Goal: Transaction & Acquisition: Book appointment/travel/reservation

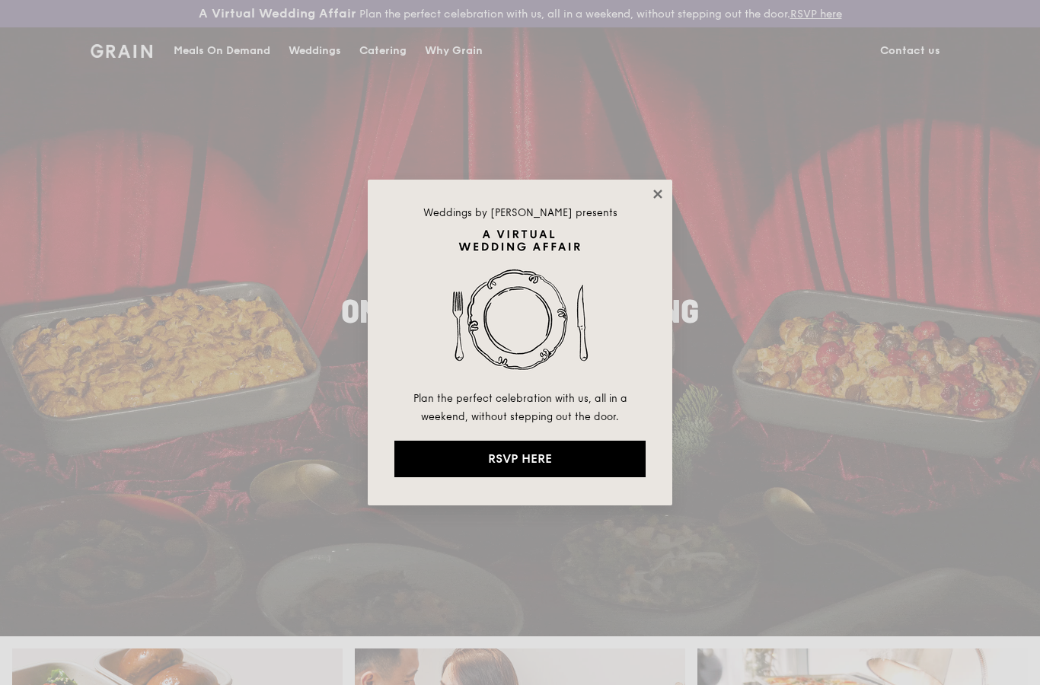
click at [658, 194] on icon at bounding box center [657, 194] width 8 height 8
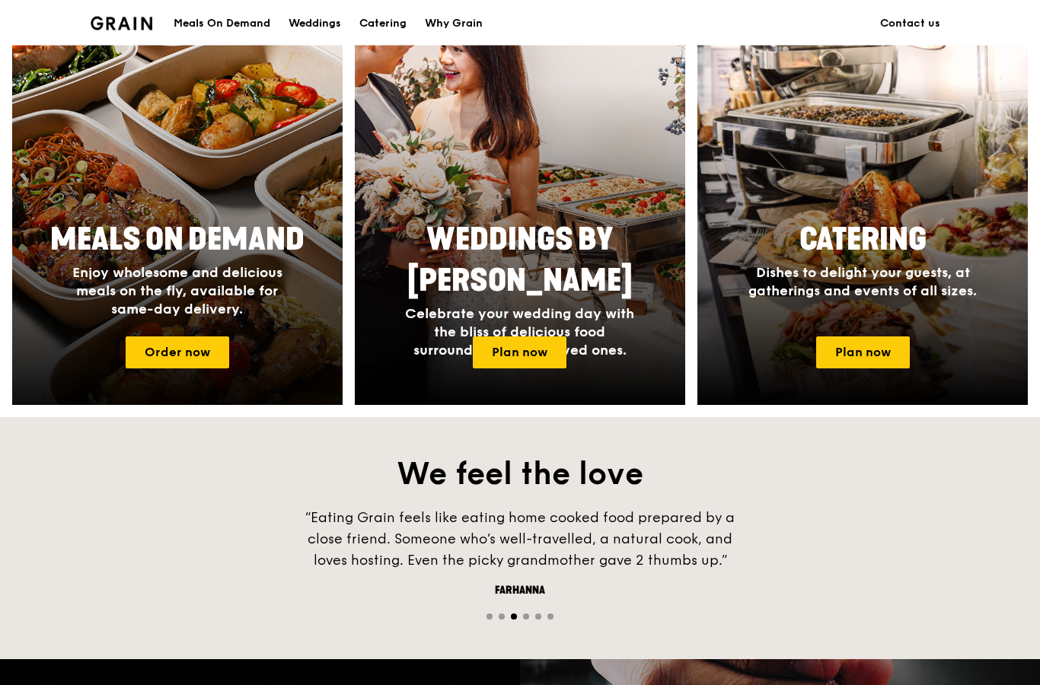
scroll to position [645, 0]
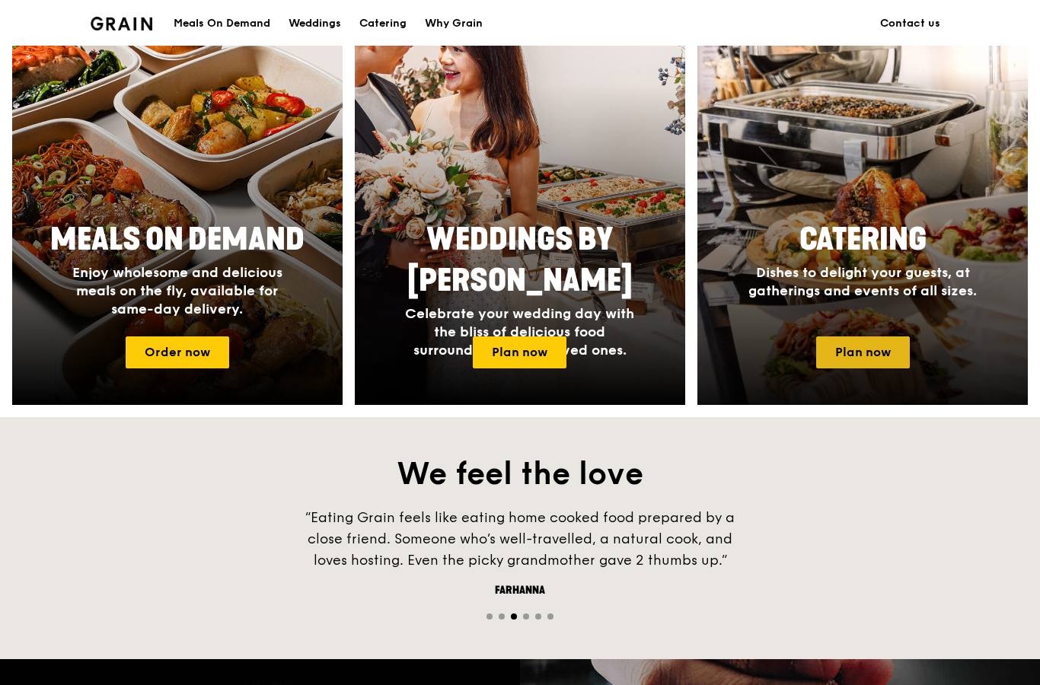
click at [878, 356] on link "Plan now" at bounding box center [863, 352] width 94 height 32
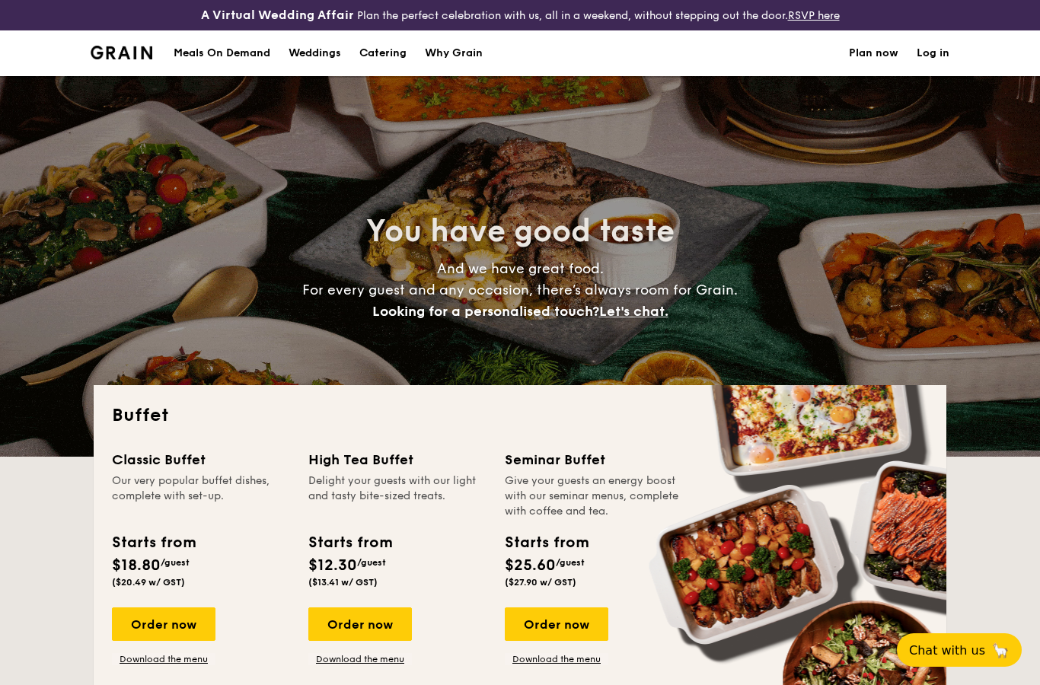
select select
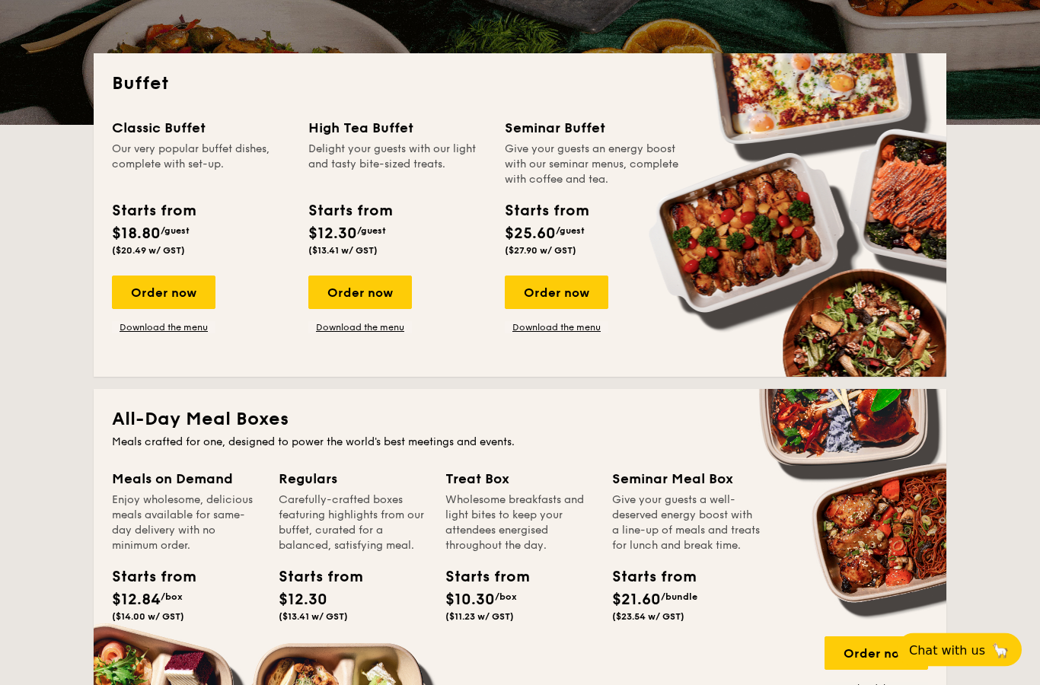
scroll to position [332, 0]
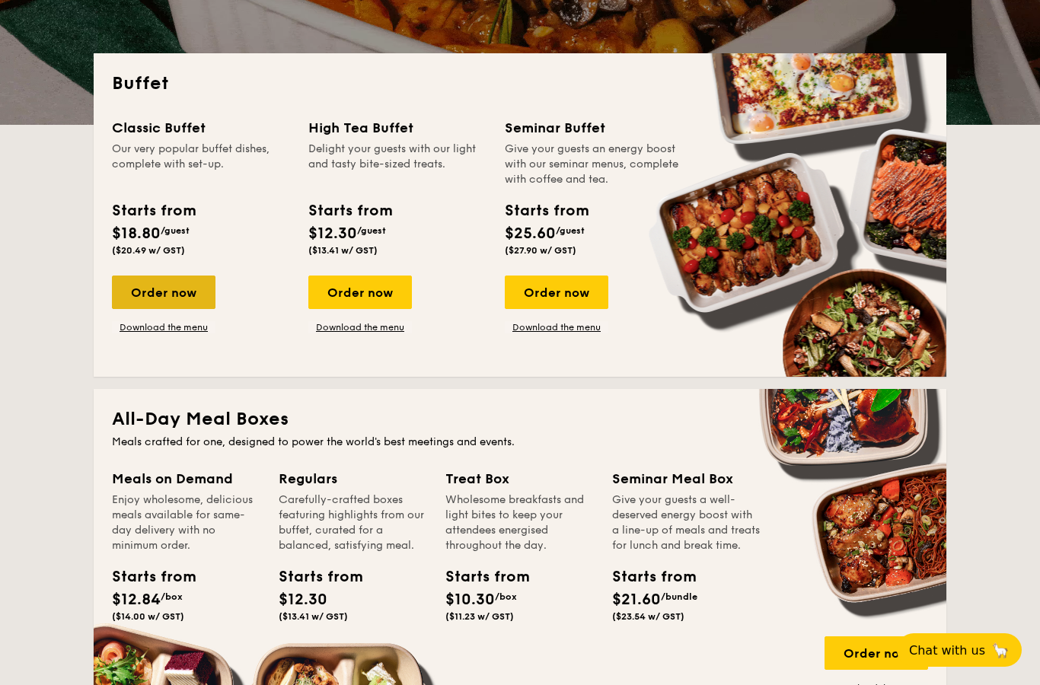
click at [181, 289] on div "Order now" at bounding box center [164, 292] width 104 height 33
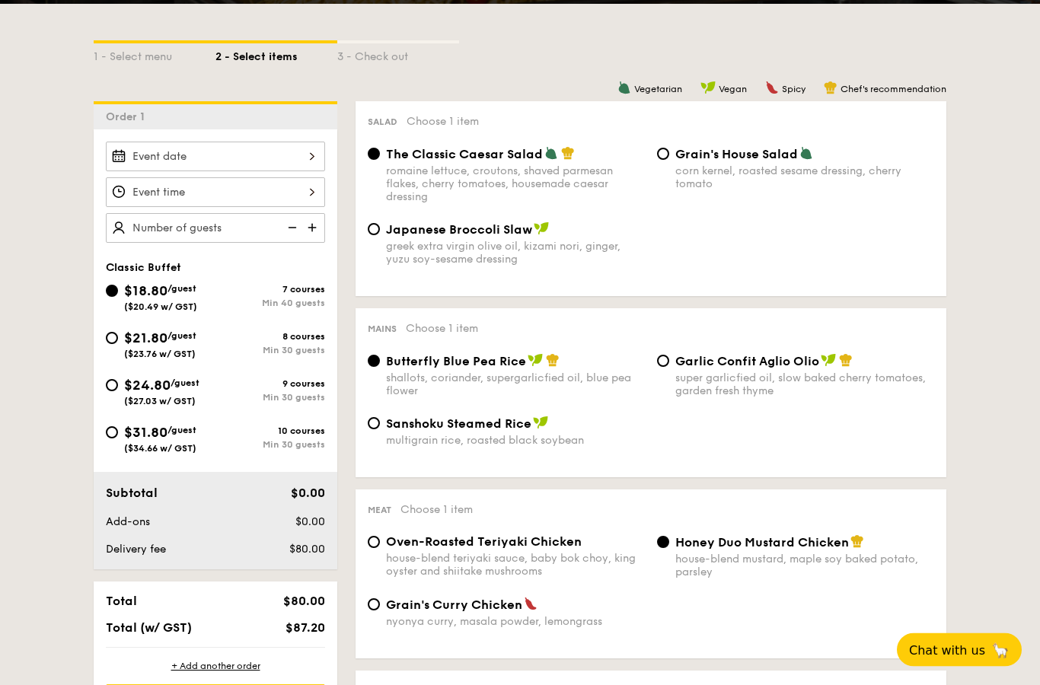
scroll to position [365, 0]
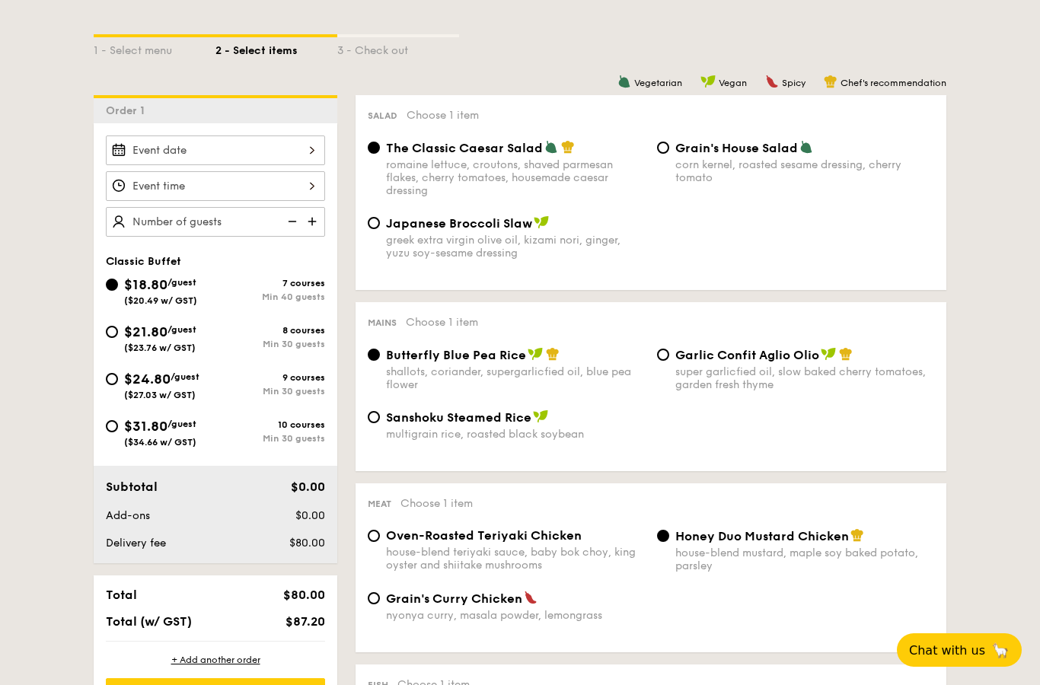
click at [301, 390] on div "Min 30 guests" at bounding box center [270, 391] width 110 height 11
click at [118, 385] on input "$24.80 /guest ($27.03 w/ GST) 9 courses Min 30 guests" at bounding box center [112, 379] width 12 height 12
radio input "true"
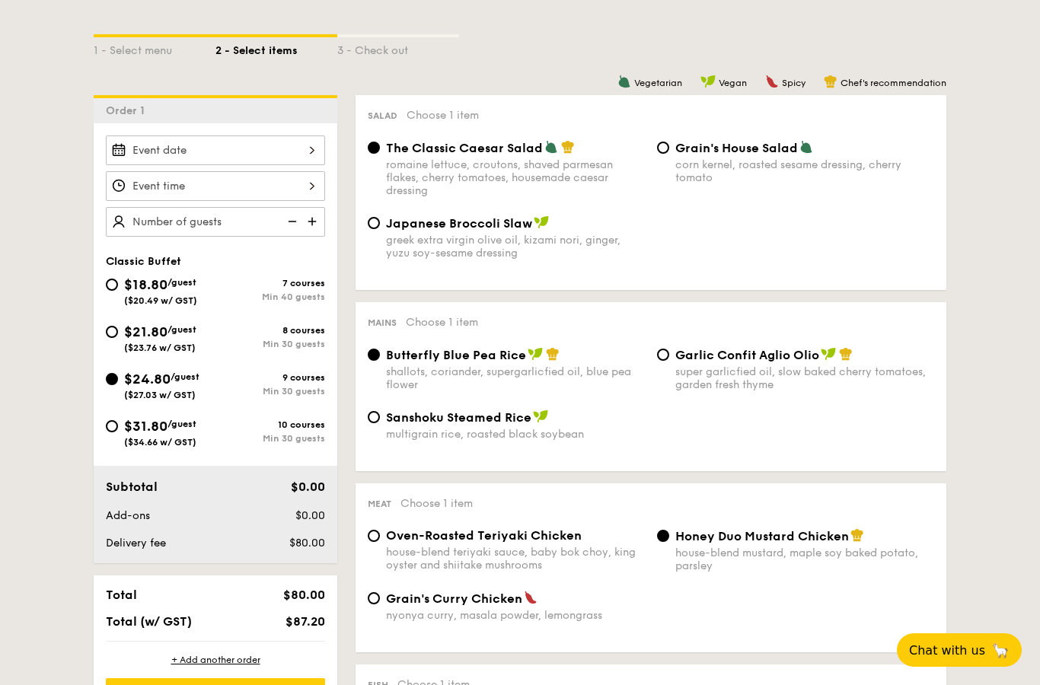
radio input "true"
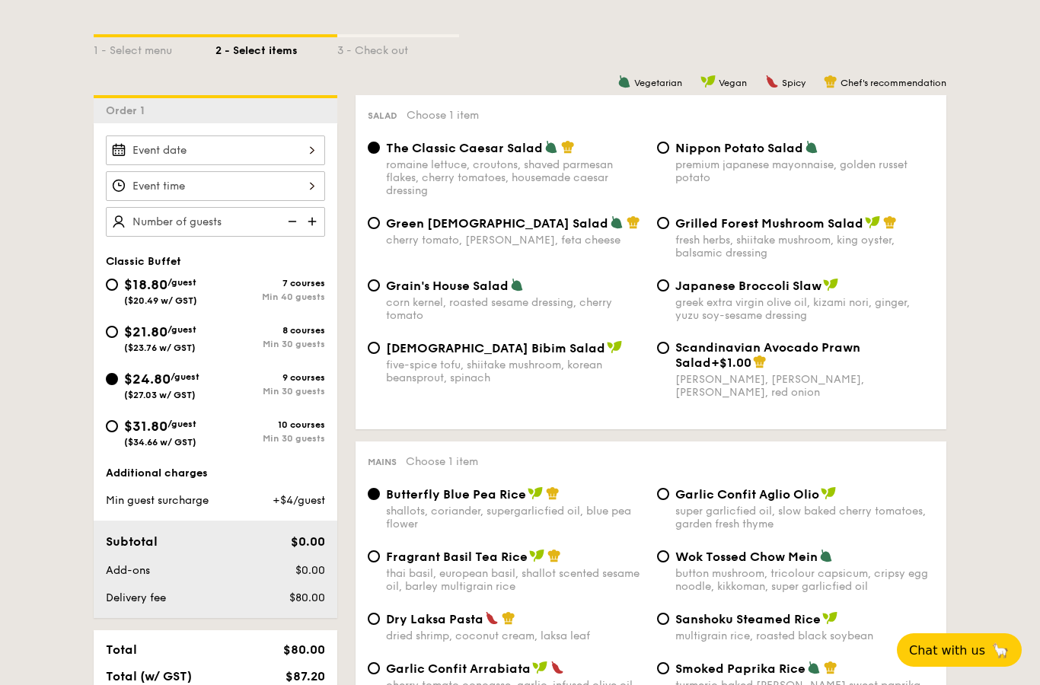
click at [244, 189] on div at bounding box center [215, 186] width 219 height 30
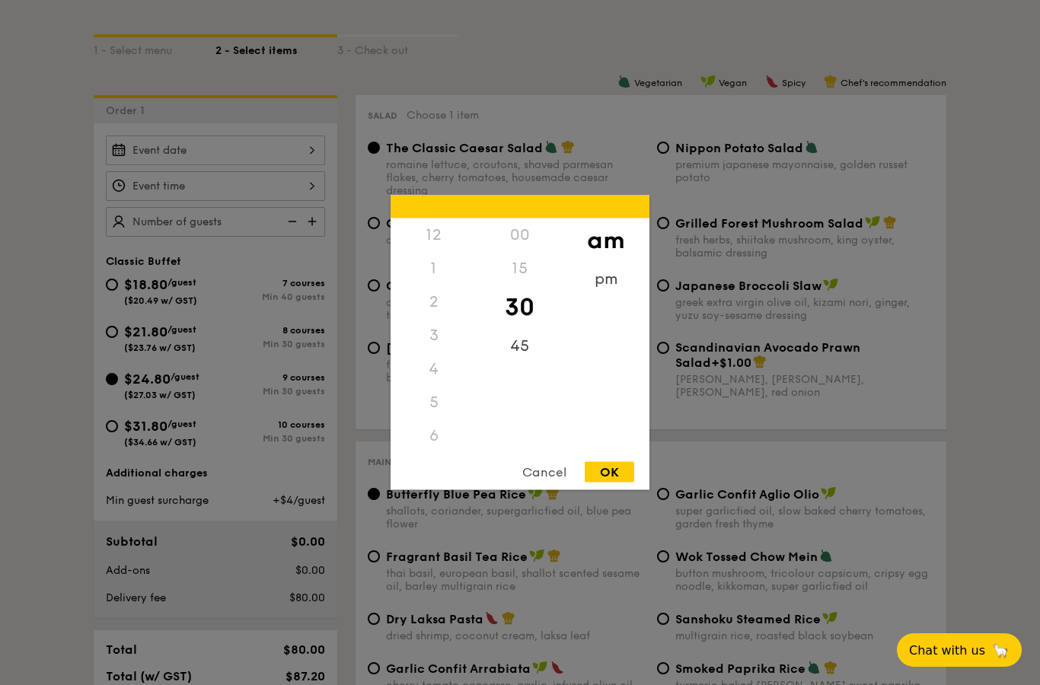
scroll to position [175, 0]
click at [607, 483] on div "OK" at bounding box center [609, 472] width 49 height 21
type input "10:30AM"
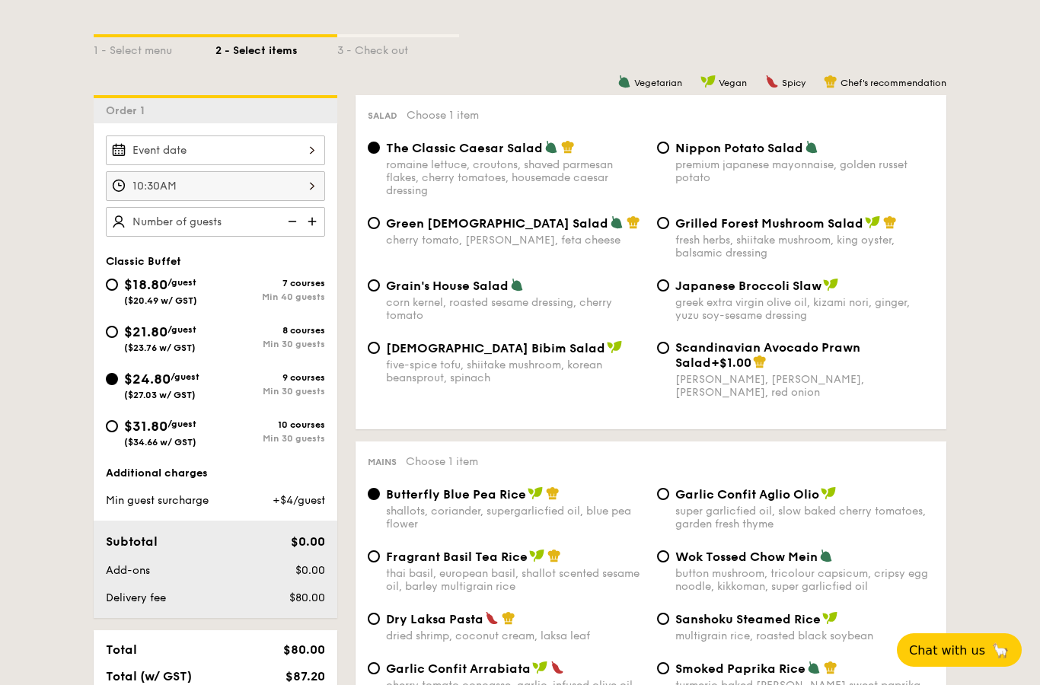
click at [182, 171] on div "10:30AM" at bounding box center [215, 186] width 219 height 30
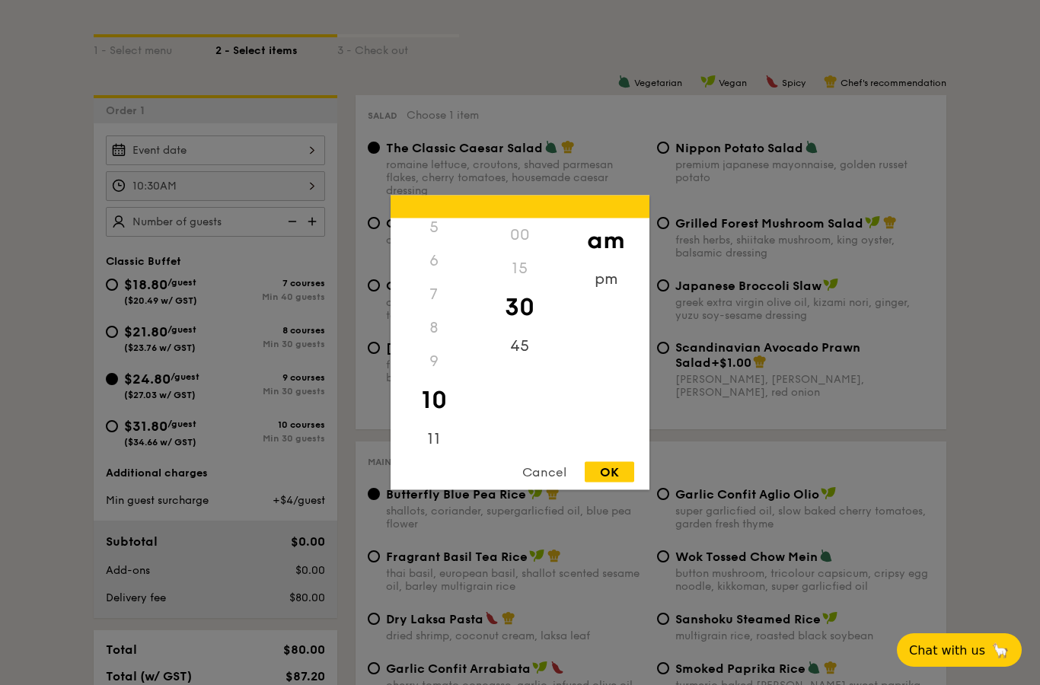
click at [213, 142] on div at bounding box center [520, 342] width 1040 height 685
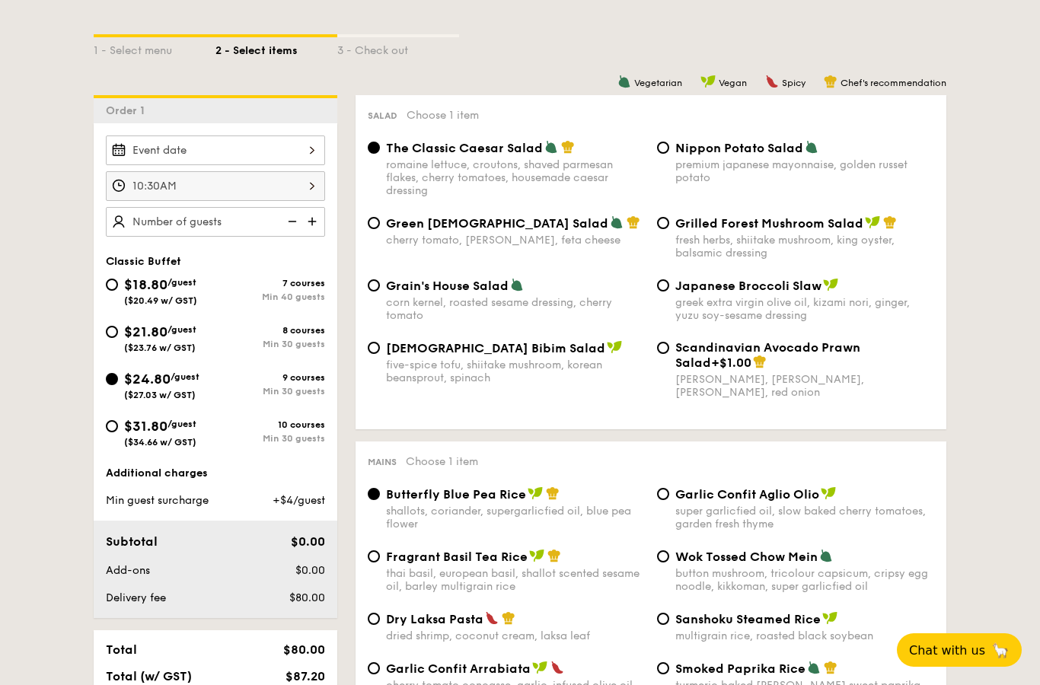
click at [213, 144] on div at bounding box center [520, 342] width 1040 height 685
click at [281, 159] on div "2025 Sep 30 September 2025 Mon Tue Wed Thu Fri Sat Sun 1 2 3 4 5 6 7 8 9 10 11 …" at bounding box center [215, 150] width 219 height 30
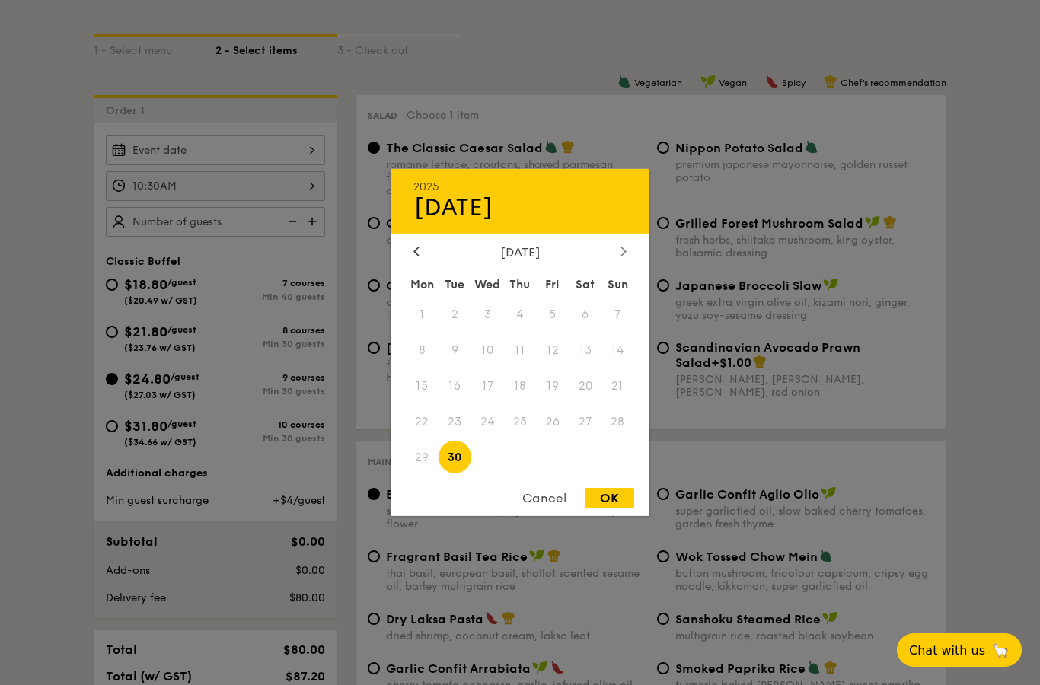
click at [624, 256] on icon at bounding box center [623, 251] width 5 height 9
click at [418, 260] on div at bounding box center [416, 252] width 14 height 14
click at [418, 256] on icon at bounding box center [416, 251] width 5 height 9
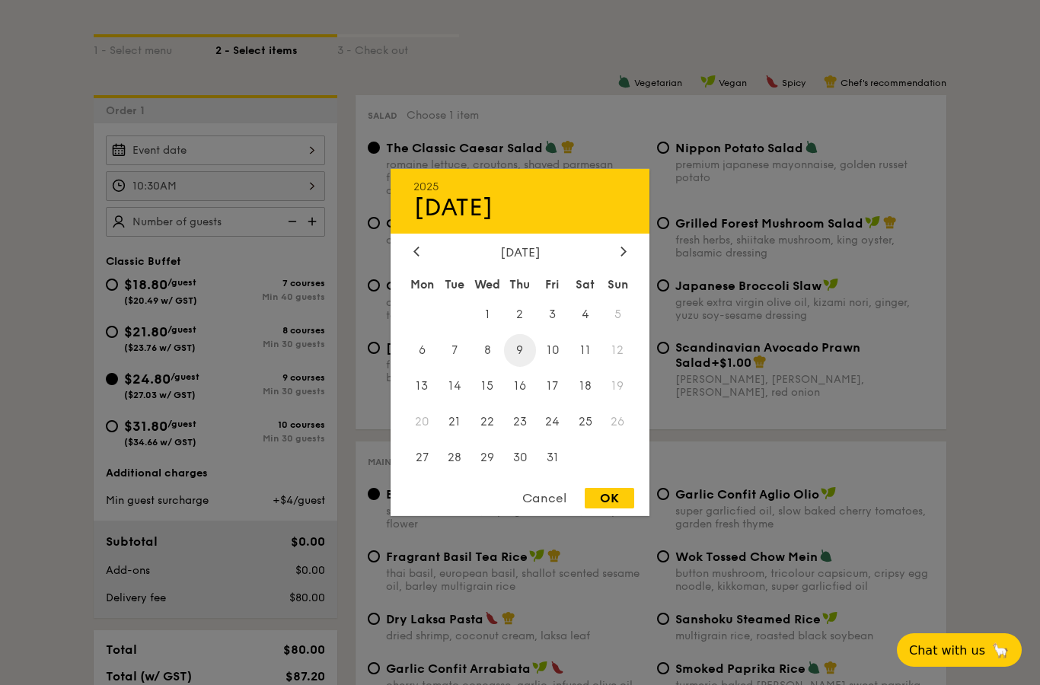
click at [523, 367] on span "9" at bounding box center [520, 350] width 33 height 33
click at [623, 256] on icon at bounding box center [623, 251] width 6 height 10
click at [621, 367] on span "9" at bounding box center [617, 350] width 33 height 33
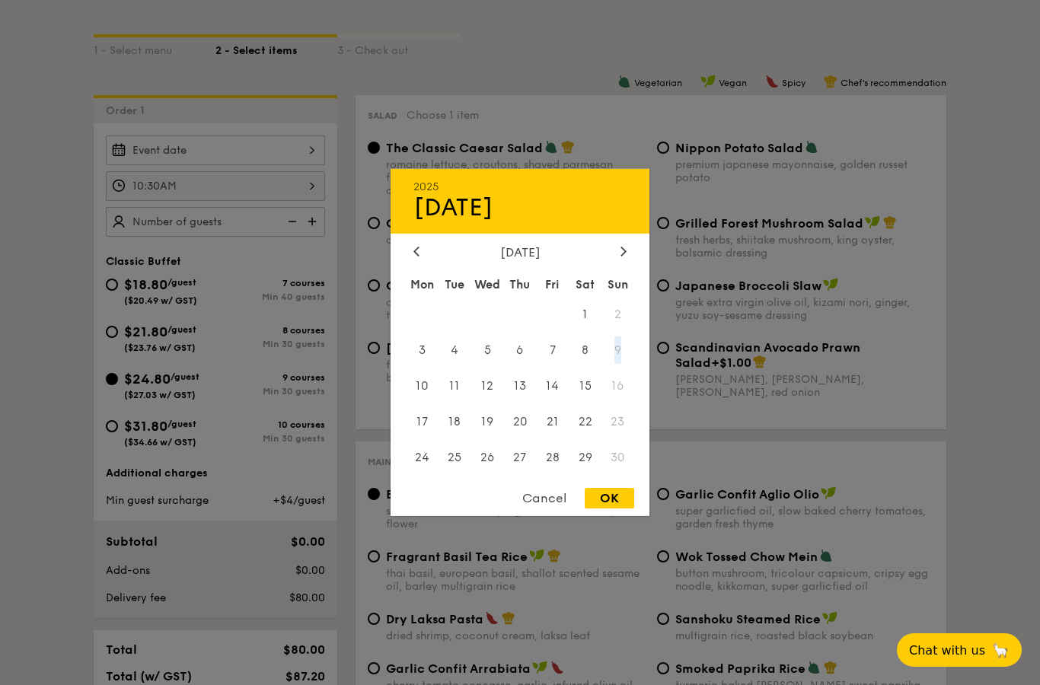
click at [621, 367] on span "9" at bounding box center [617, 350] width 33 height 33
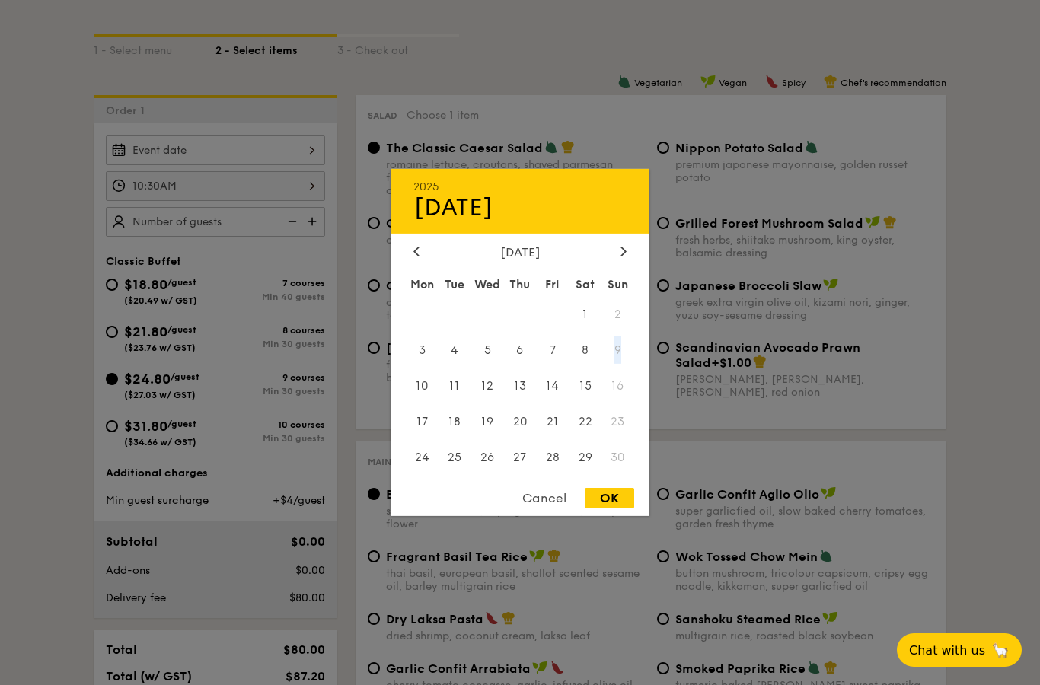
click at [621, 367] on span "9" at bounding box center [617, 350] width 33 height 33
click at [534, 508] on div "Cancel" at bounding box center [544, 498] width 75 height 21
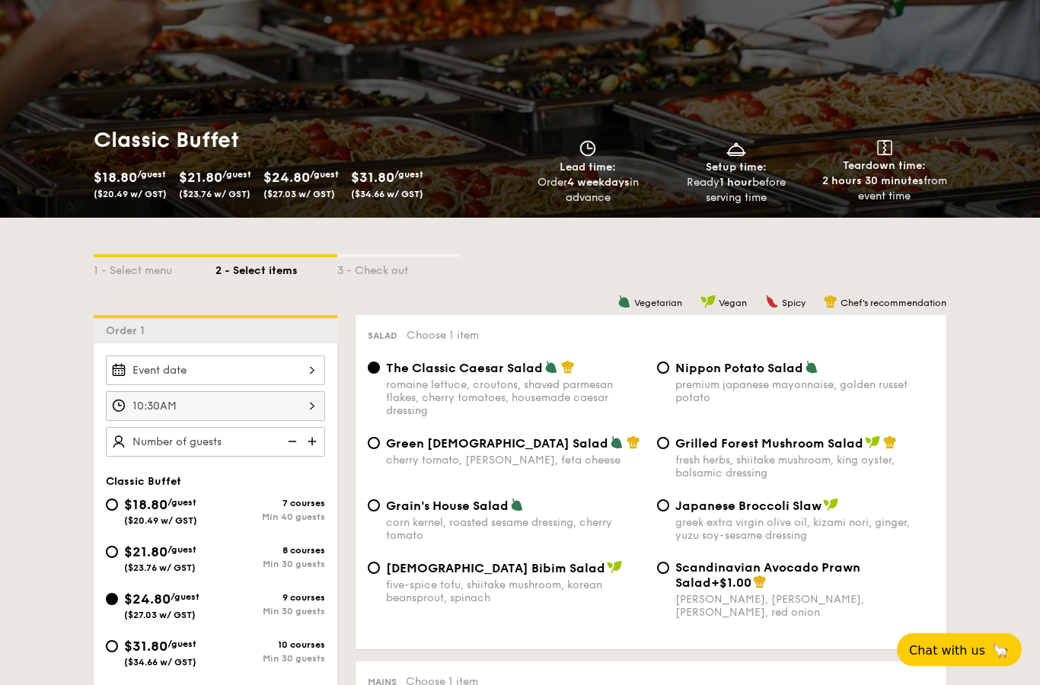
scroll to position [0, 0]
